Goal: Information Seeking & Learning: Learn about a topic

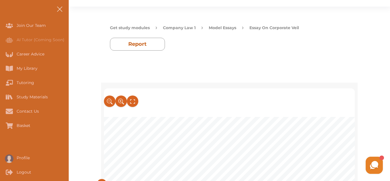
scroll to position [356, 0]
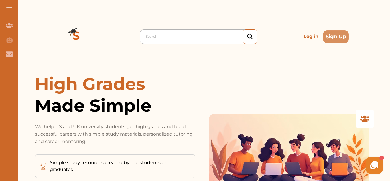
click at [153, 36] on div at bounding box center [200, 37] width 108 height 8
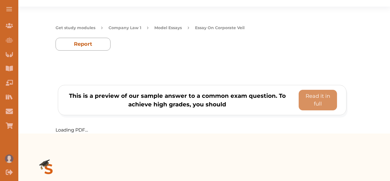
scroll to position [29, 0]
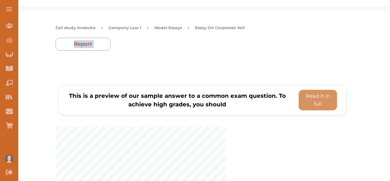
drag, startPoint x: 0, startPoint y: 0, endPoint x: 269, endPoint y: 79, distance: 280.2
click at [314, 100] on p "Read it in full" at bounding box center [317, 99] width 33 height 15
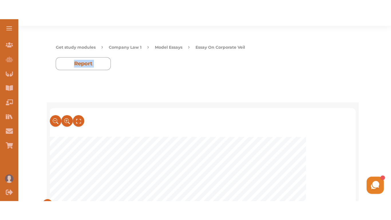
scroll to position [41, 0]
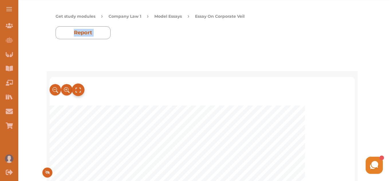
click at [77, 91] on icon at bounding box center [78, 90] width 6 height 9
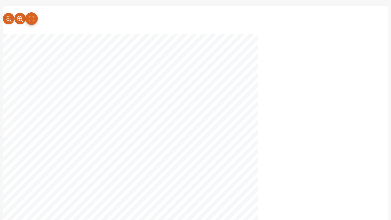
scroll to position [11, 0]
click at [349, 19] on div at bounding box center [195, 20] width 385 height 29
click at [21, 21] on icon at bounding box center [20, 18] width 6 height 9
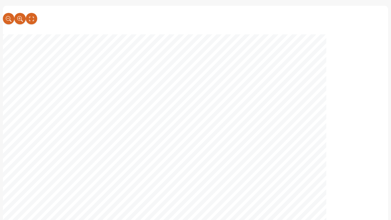
click at [14, 13] on button at bounding box center [19, 18] width 11 height 11
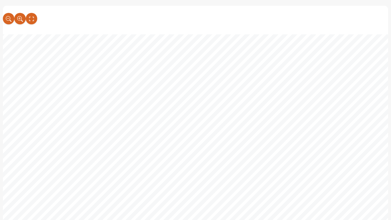
click at [14, 13] on button at bounding box center [19, 18] width 11 height 11
click at [6, 19] on icon at bounding box center [7, 18] width 5 height 5
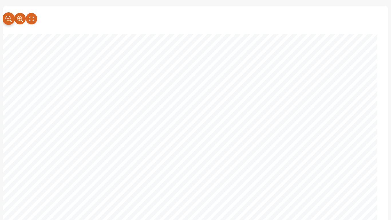
click at [6, 19] on icon at bounding box center [7, 18] width 5 height 5
